Goal: Information Seeking & Learning: Learn about a topic

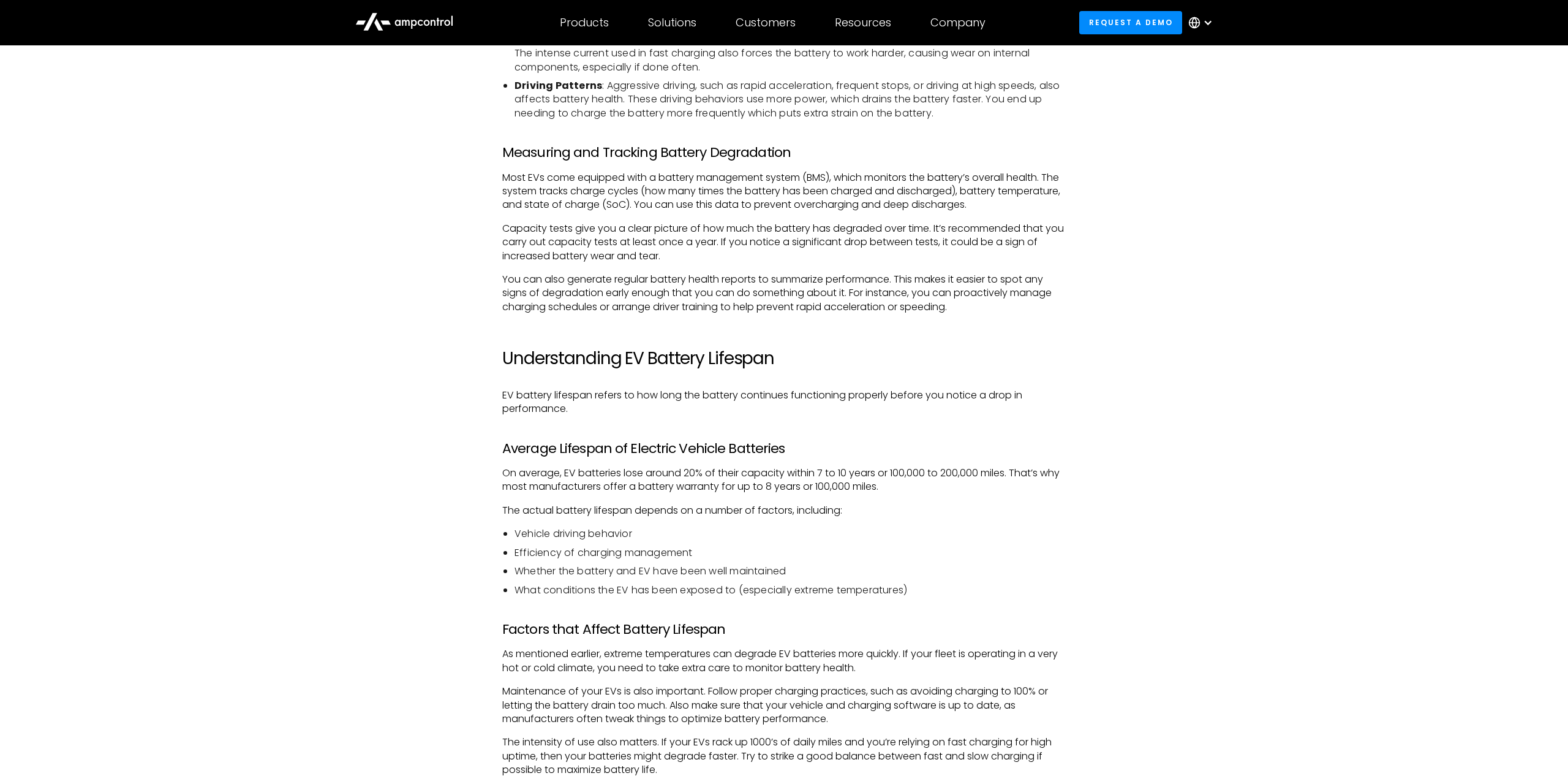
scroll to position [1750, 0]
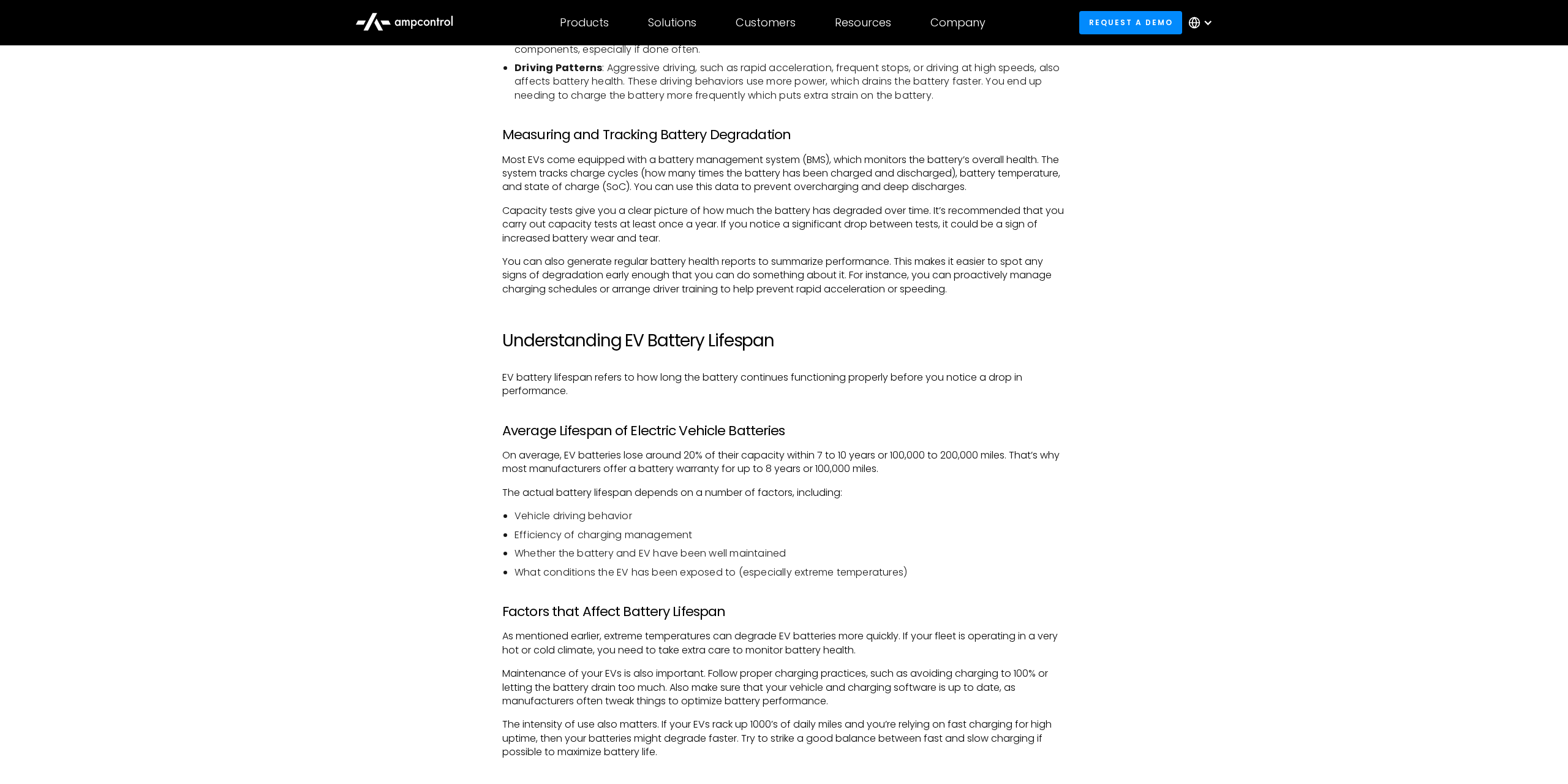
click at [758, 463] on p "On average, EV batteries lose around 20% of their capacity within 7 to 10 years…" at bounding box center [784, 462] width 563 height 28
click at [761, 496] on p "The actual battery lifespan depends on a number of factors, including:" at bounding box center [784, 492] width 563 height 14
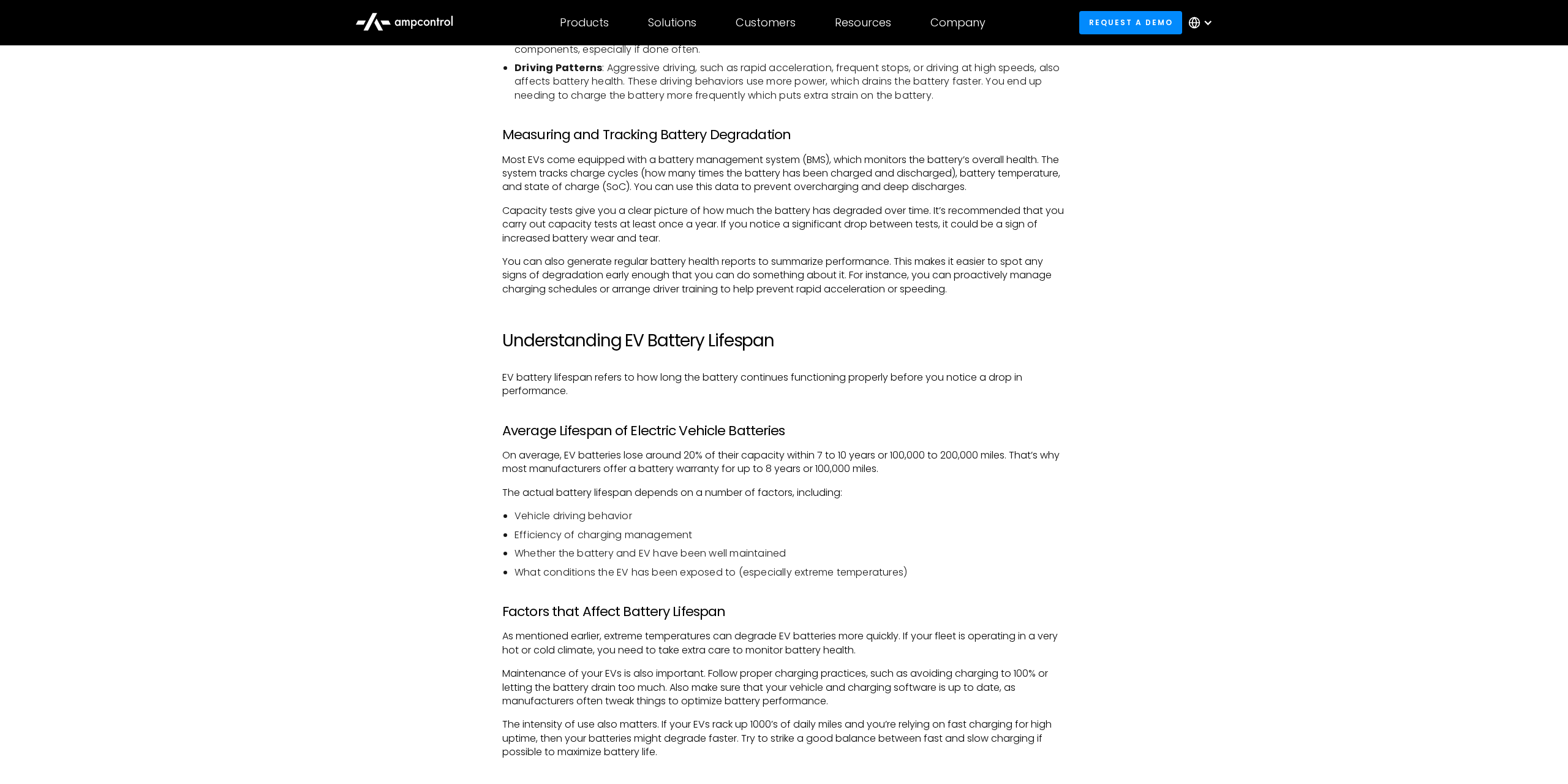
click at [761, 496] on p "The actual battery lifespan depends on a number of factors, including:" at bounding box center [784, 492] width 563 height 14
click at [698, 494] on p "The actual battery lifespan depends on a number of factors, including:" at bounding box center [784, 492] width 563 height 14
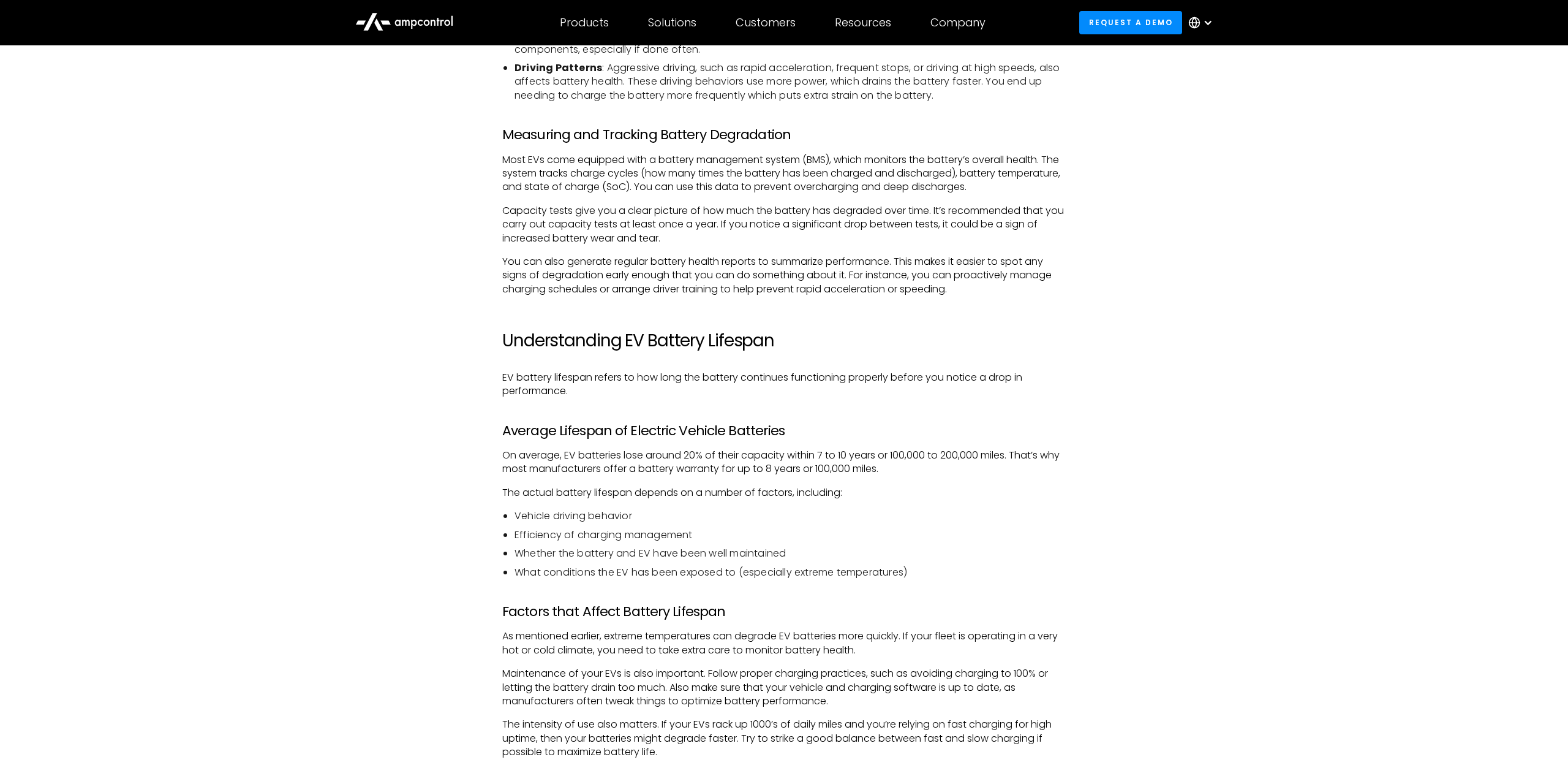
click at [698, 494] on p "The actual battery lifespan depends on a number of factors, including:" at bounding box center [784, 492] width 563 height 14
click at [704, 533] on li "Efficiency of charging management" at bounding box center [790, 534] width 551 height 14
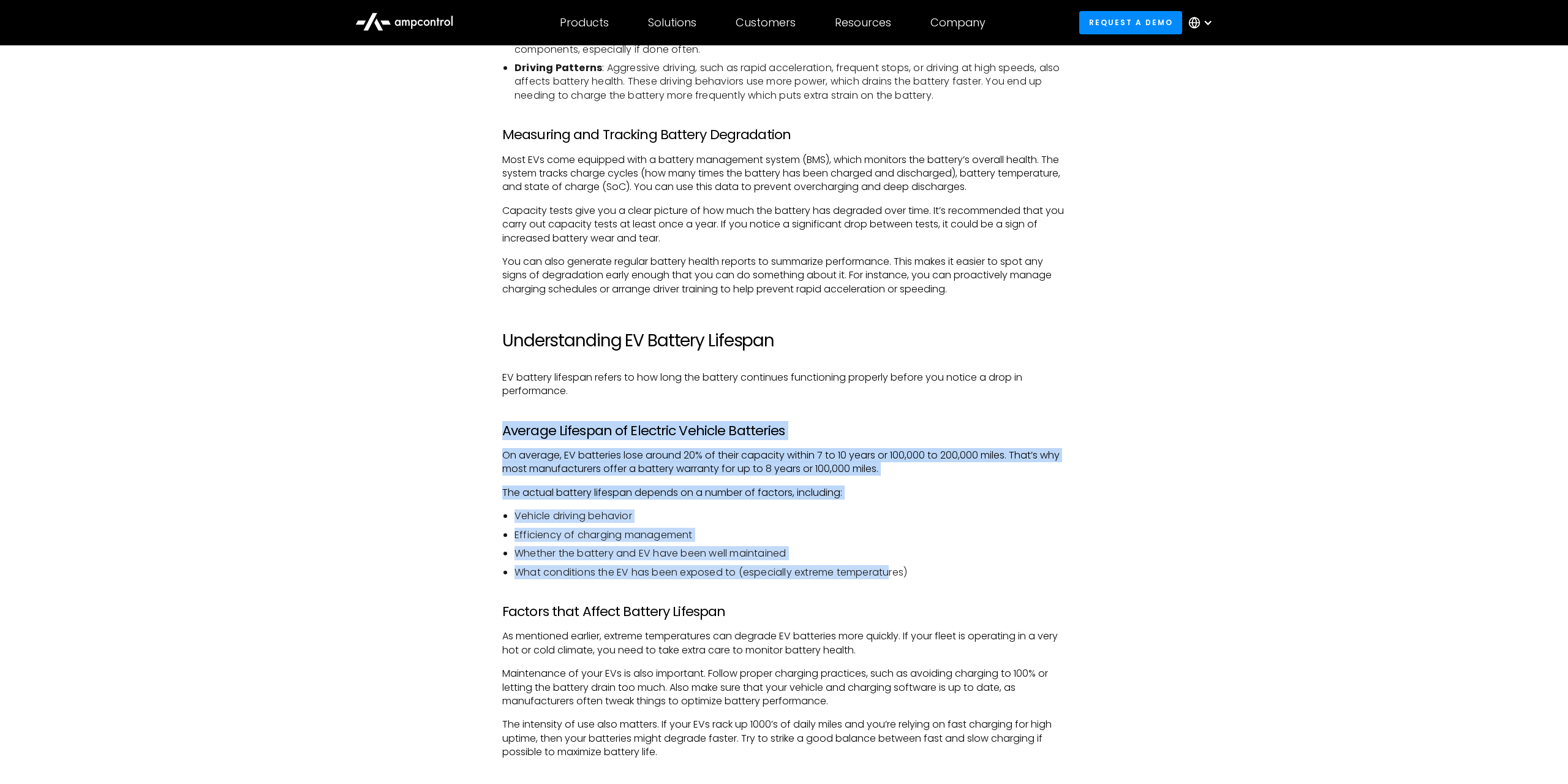
drag, startPoint x: 893, startPoint y: 581, endPoint x: 395, endPoint y: 435, distance: 519.0
click at [502, 509] on ul "Vehicle driving behavior Efficiency of charging management Whether the battery …" at bounding box center [784, 544] width 563 height 70
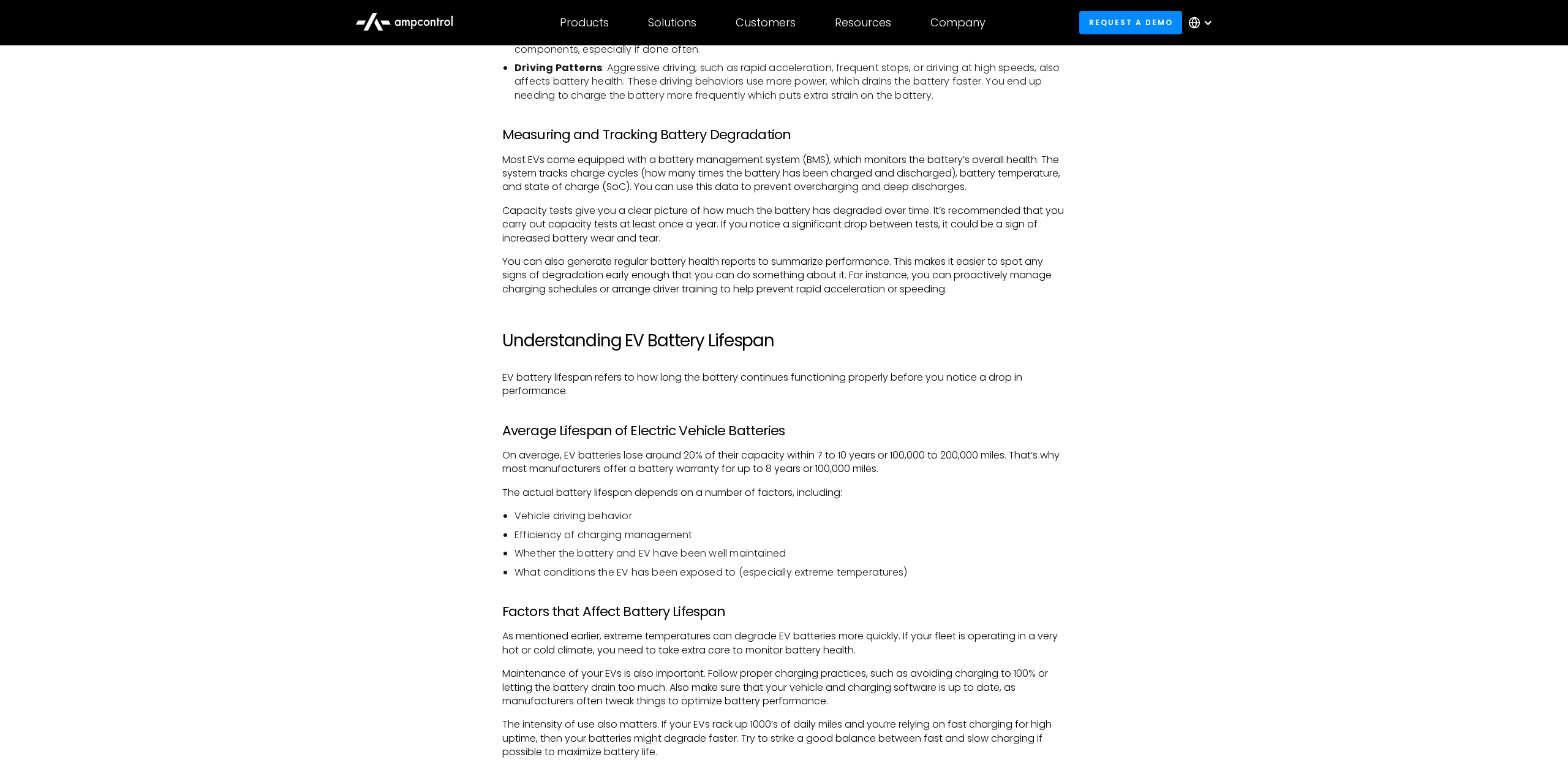
click at [464, 487] on div "There’s an old saying – what gets measured, gets managed. The same applies to E…" at bounding box center [784, 378] width 882 height 2133
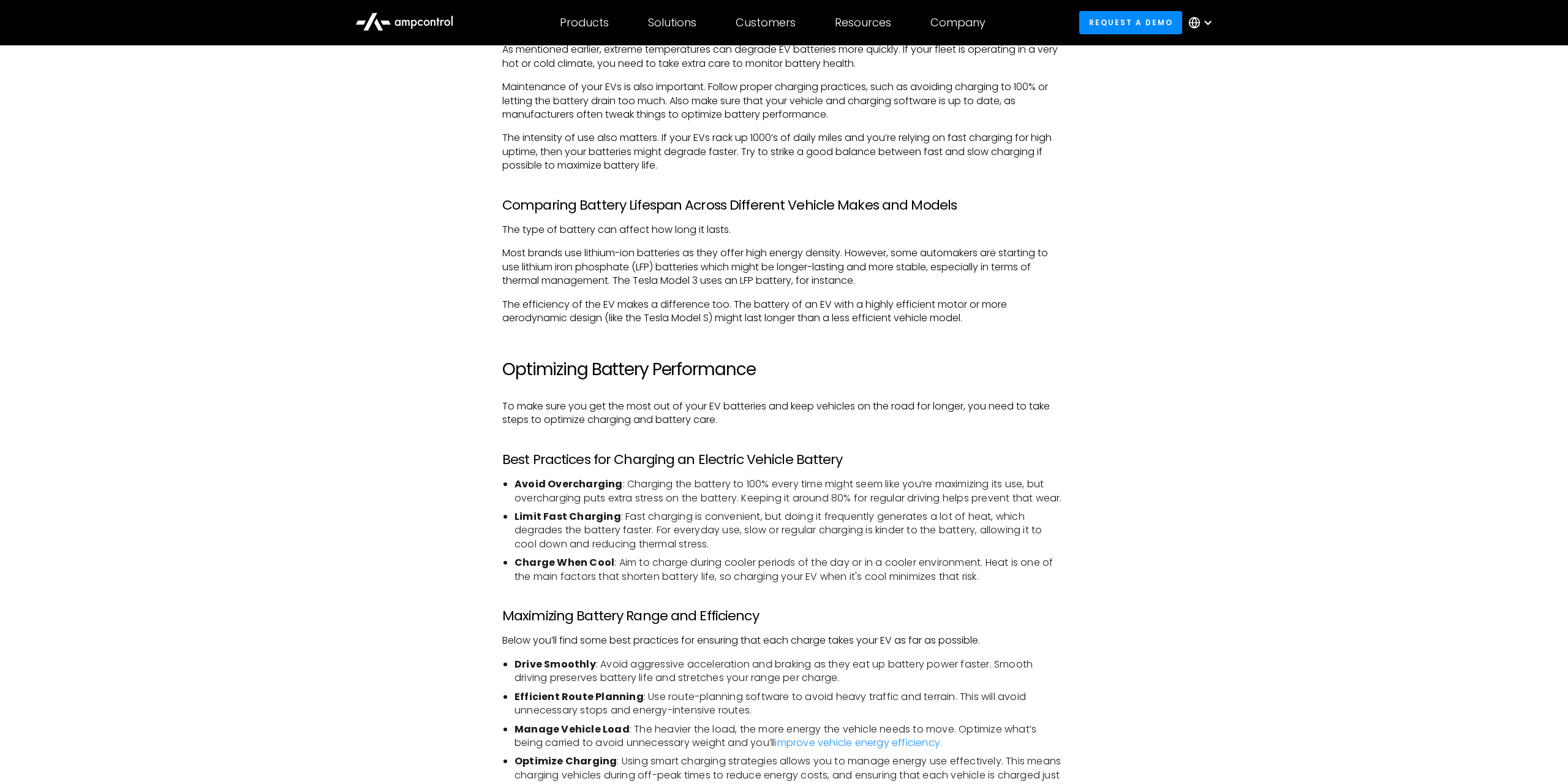
scroll to position [2312, 0]
